Goal: Task Accomplishment & Management: Use online tool/utility

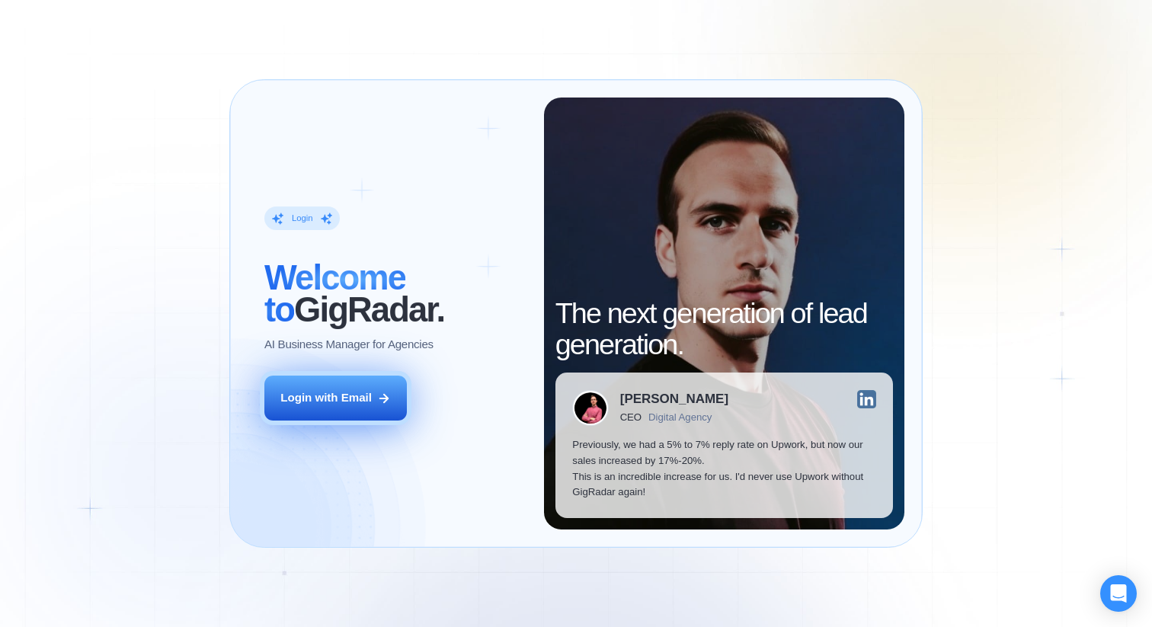
click at [377, 400] on icon at bounding box center [384, 399] width 14 height 14
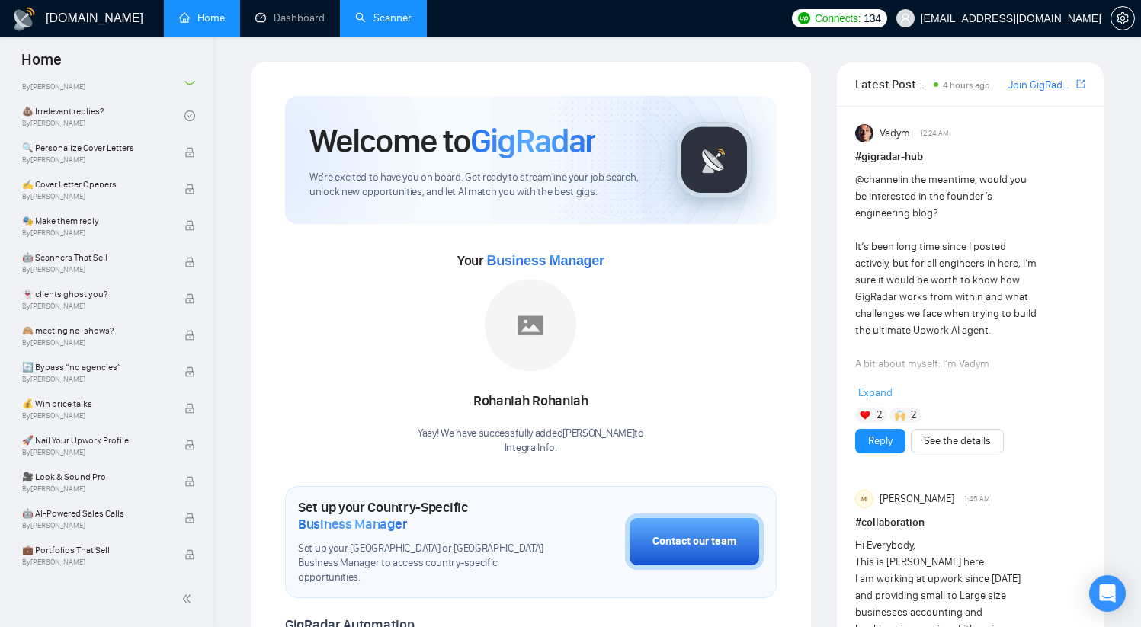
click at [386, 18] on link "Scanner" at bounding box center [383, 17] width 56 height 13
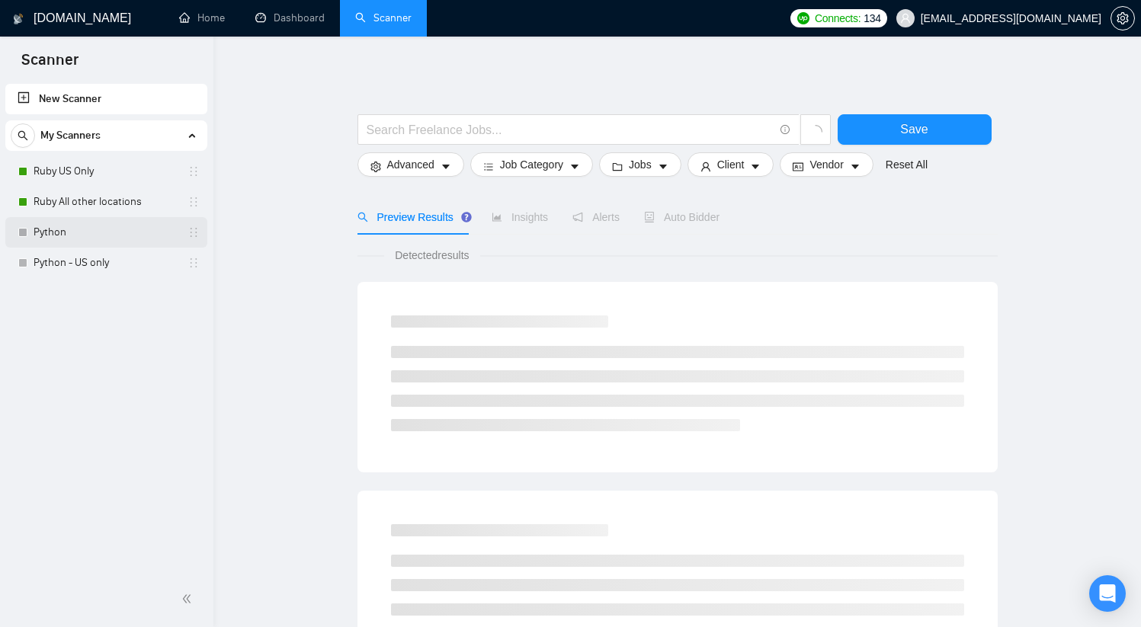
click at [105, 227] on link "Python" at bounding box center [106, 232] width 145 height 30
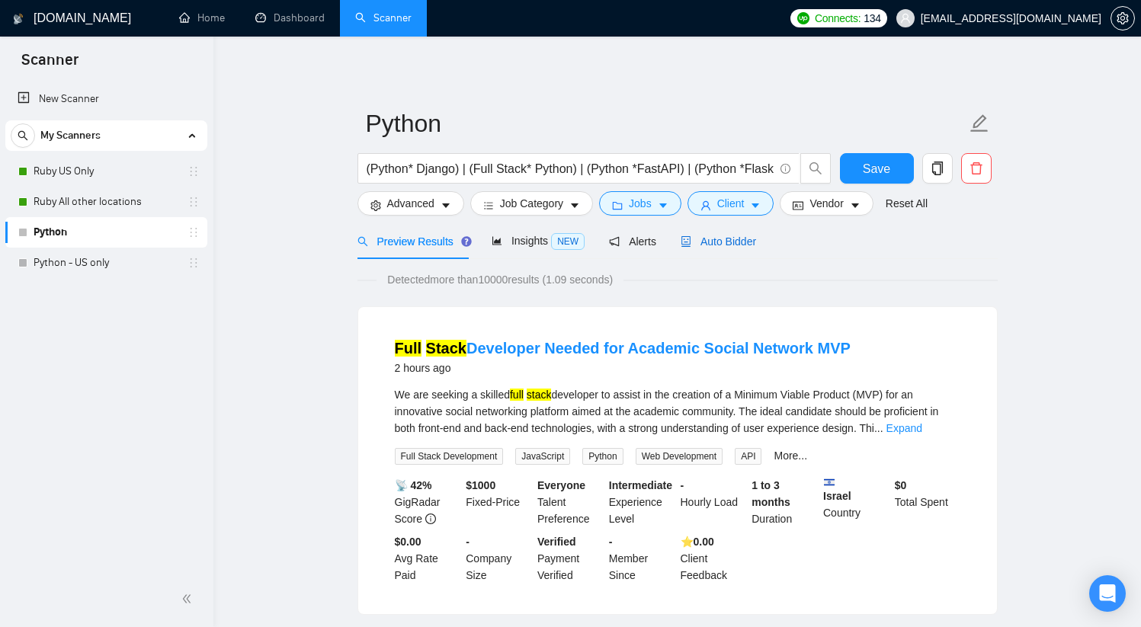
click at [738, 242] on span "Auto Bidder" at bounding box center [717, 241] width 75 height 12
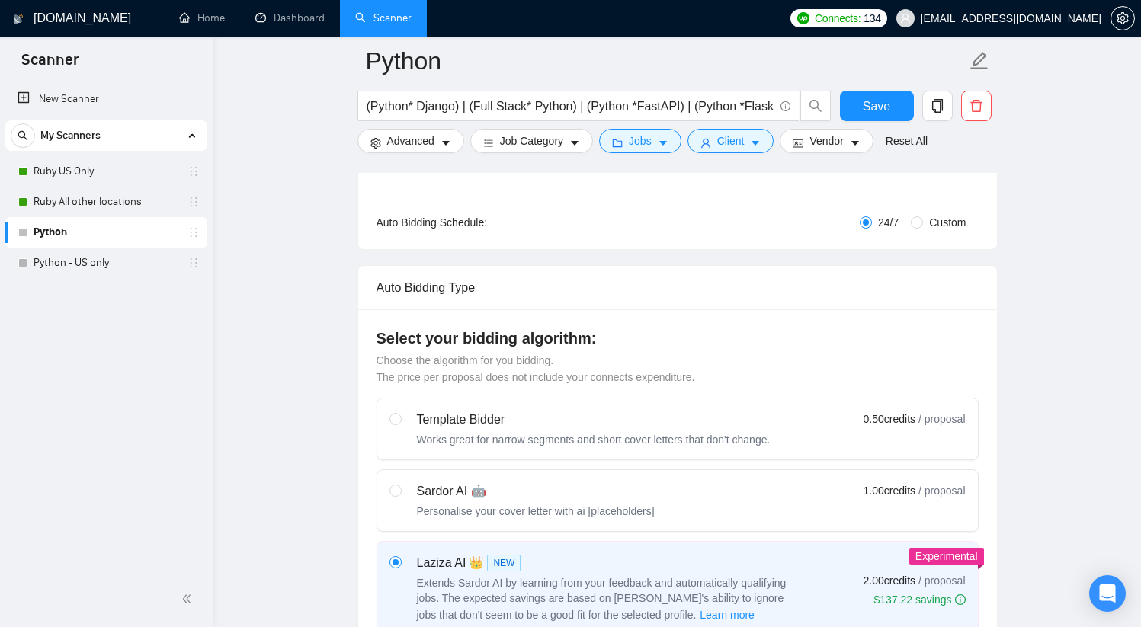
scroll to position [398, 0]
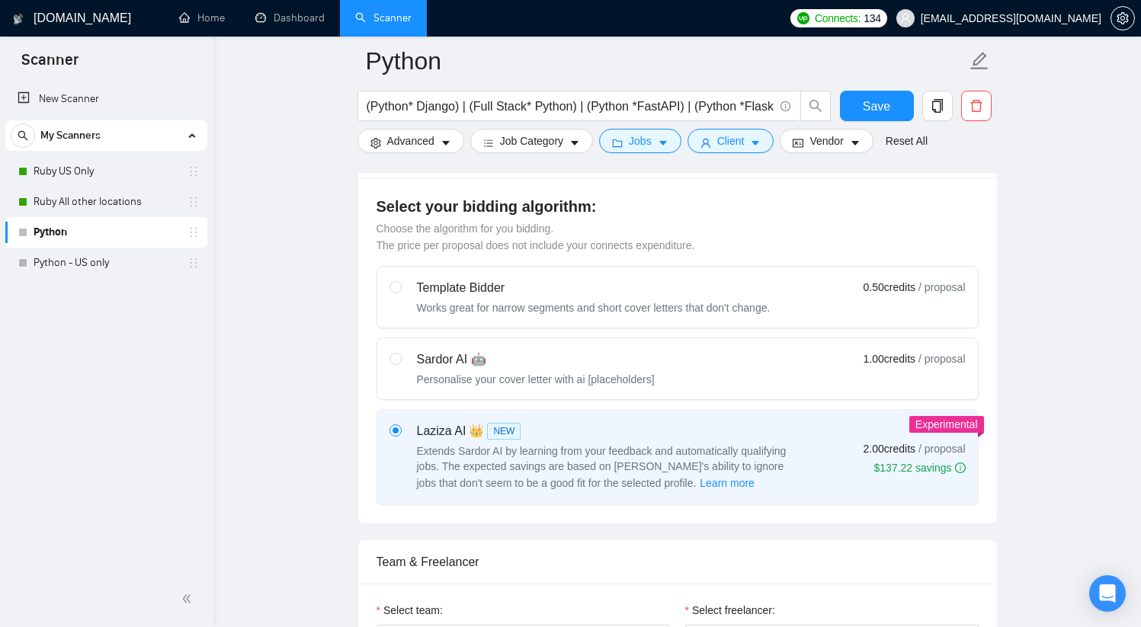
click at [408, 361] on div "Sardor AI 🤖 Personalise your cover letter with ai [placeholders]" at bounding box center [521, 368] width 265 height 37
click at [400, 361] on input "radio" at bounding box center [394, 358] width 11 height 11
radio input "true"
radio input "false"
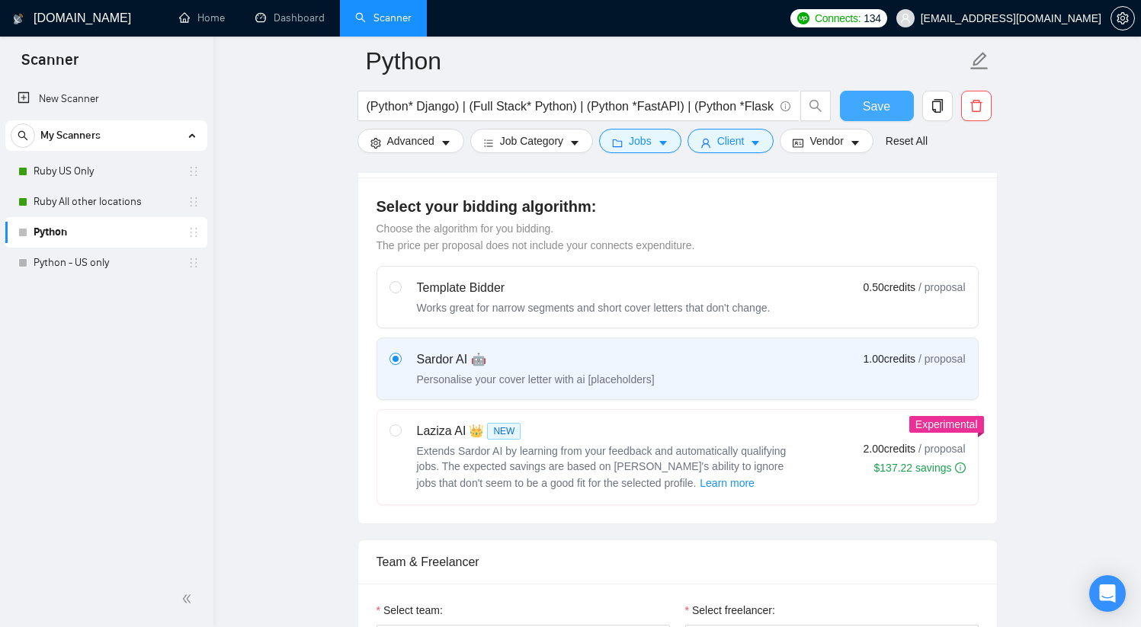
click at [875, 102] on span "Save" at bounding box center [875, 106] width 27 height 19
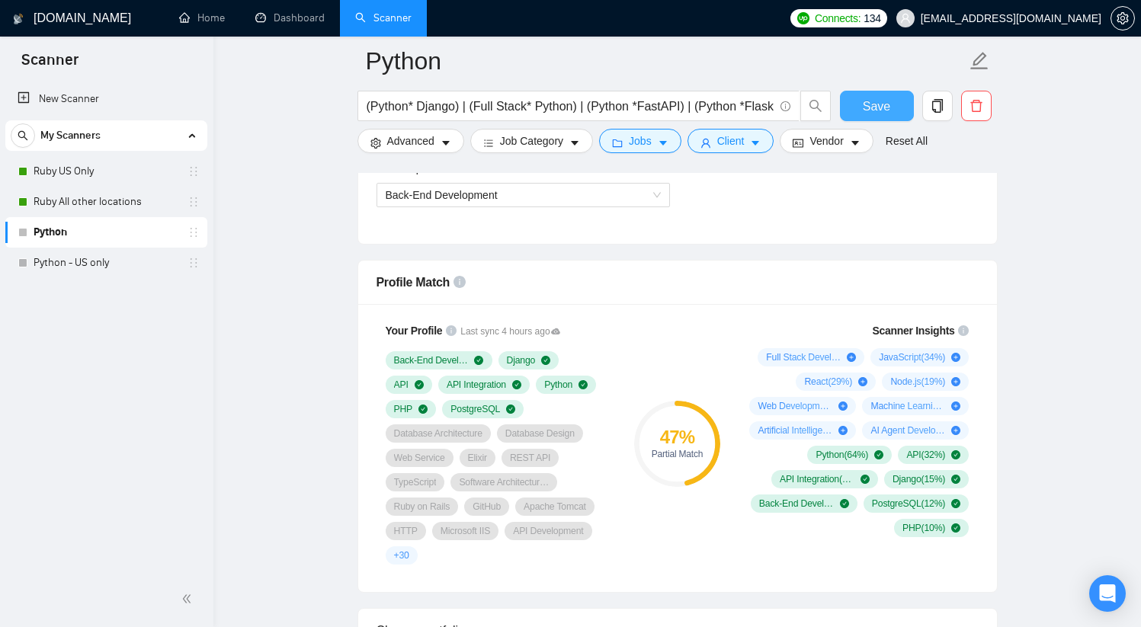
scroll to position [849, 0]
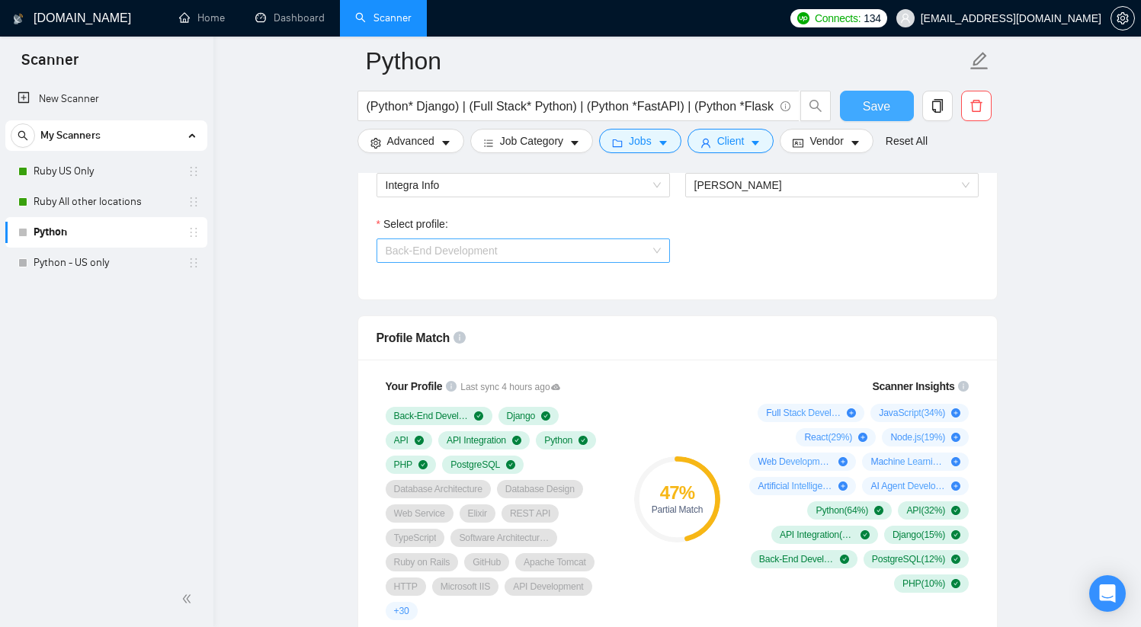
click at [606, 248] on span "Back-End Development" at bounding box center [523, 250] width 275 height 23
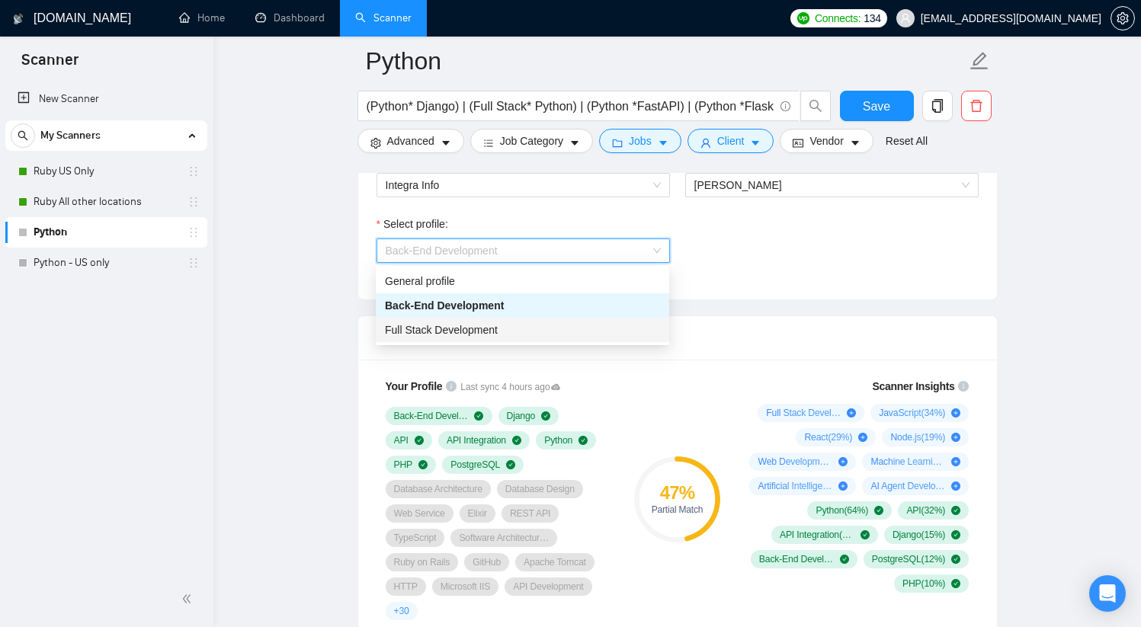
click at [524, 328] on div "Full Stack Development" at bounding box center [522, 330] width 275 height 17
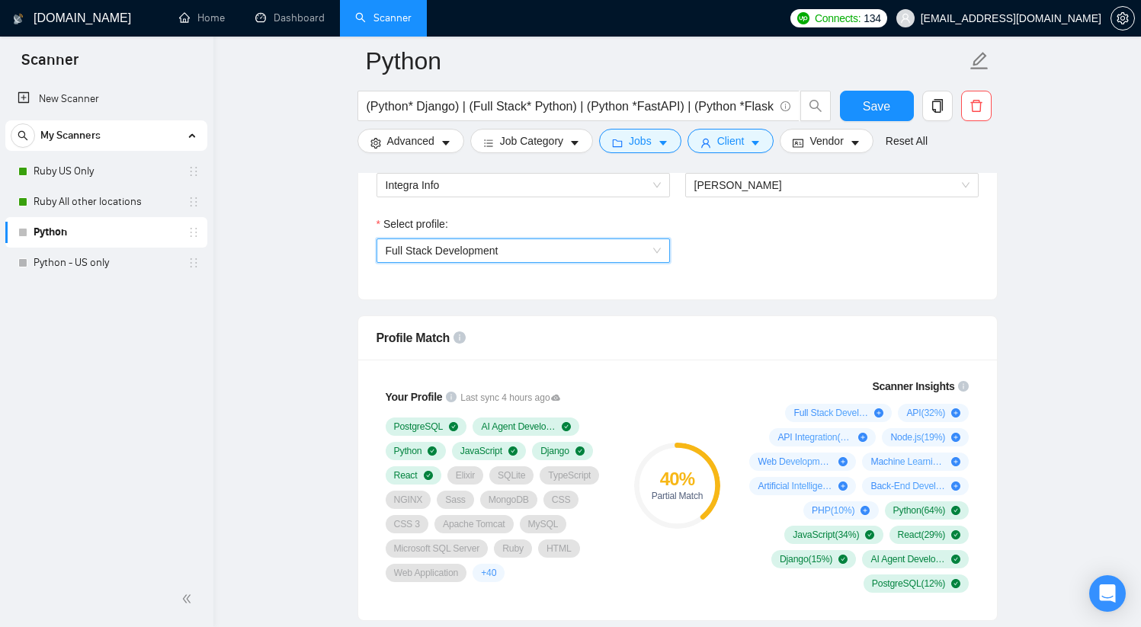
click at [583, 251] on span "Full Stack Development" at bounding box center [523, 250] width 275 height 23
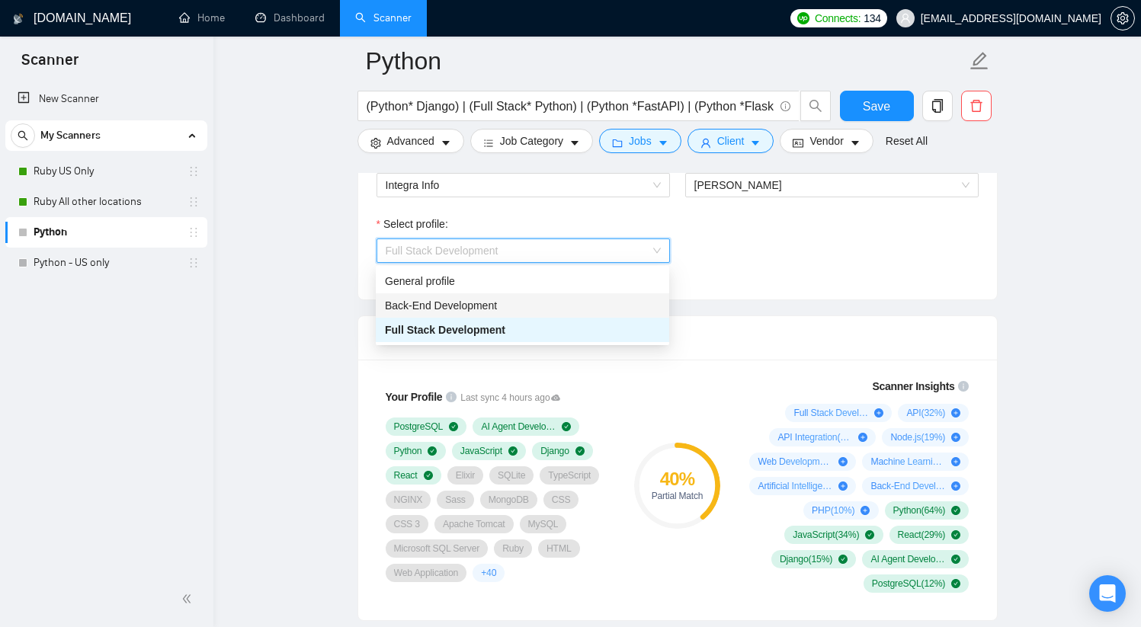
click at [544, 302] on div "Back-End Development" at bounding box center [522, 305] width 275 height 17
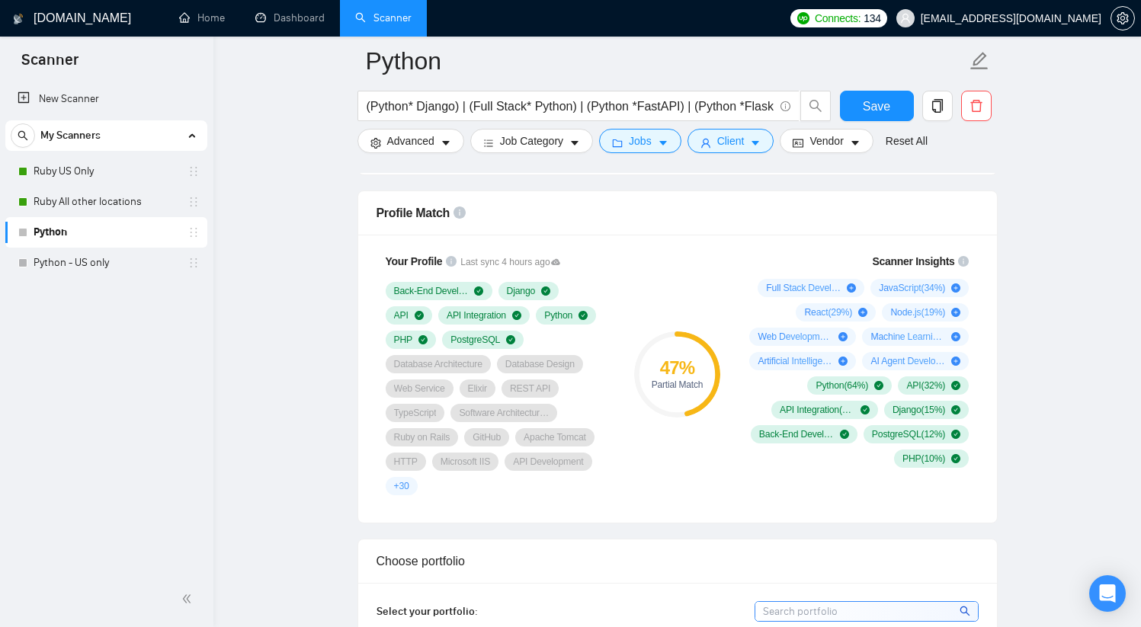
scroll to position [952, 0]
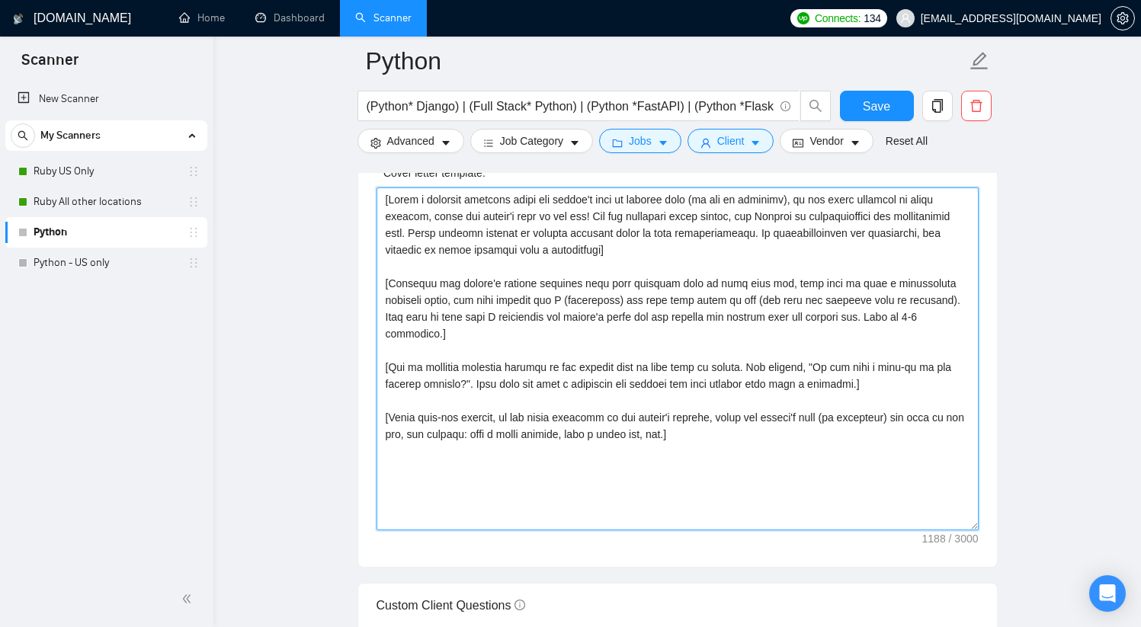
click at [708, 350] on textarea "Cover letter template:" at bounding box center [677, 358] width 602 height 343
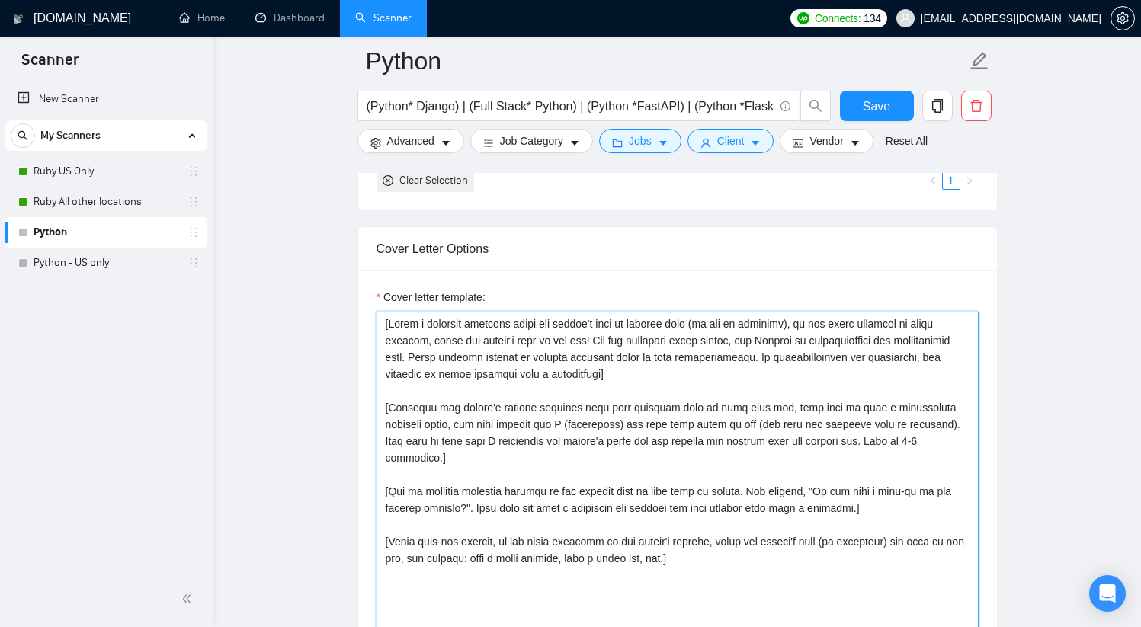
scroll to position [1585, 0]
